Goal: Find specific page/section: Find specific page/section

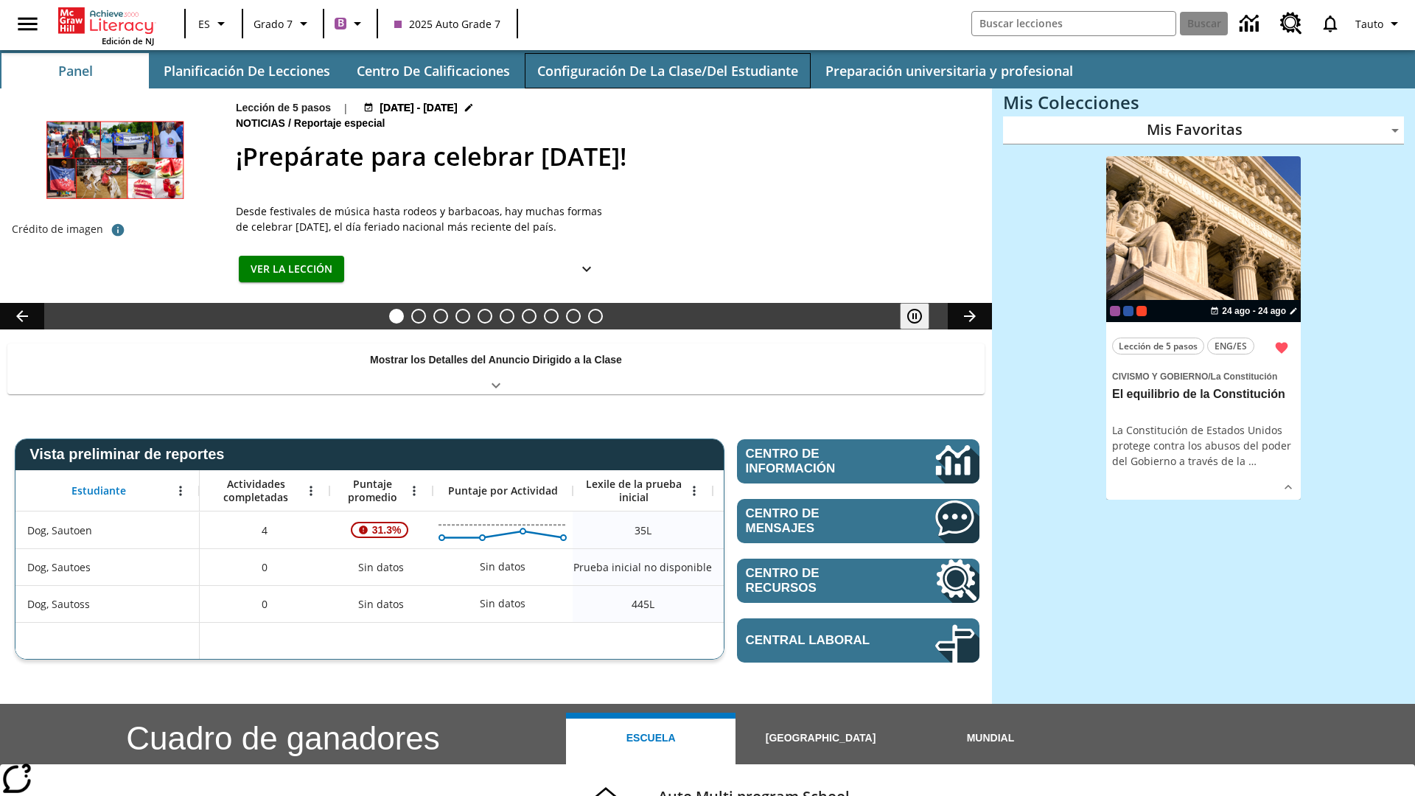
click at [667, 71] on button "Configuración de la clase/del estudiante" at bounding box center [668, 70] width 286 height 35
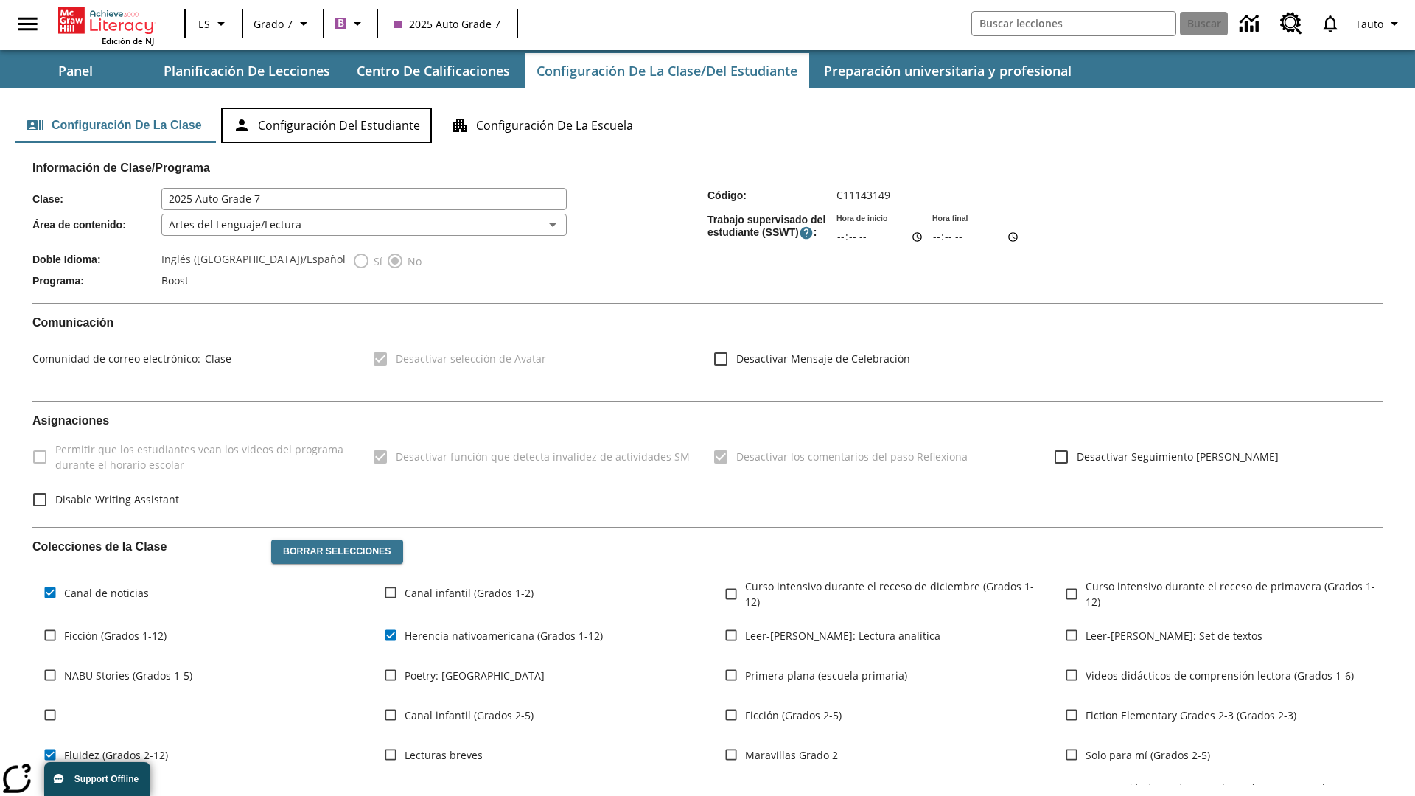
click at [329, 125] on button "Configuración del estudiante" at bounding box center [326, 125] width 211 height 35
